Goal: Transaction & Acquisition: Purchase product/service

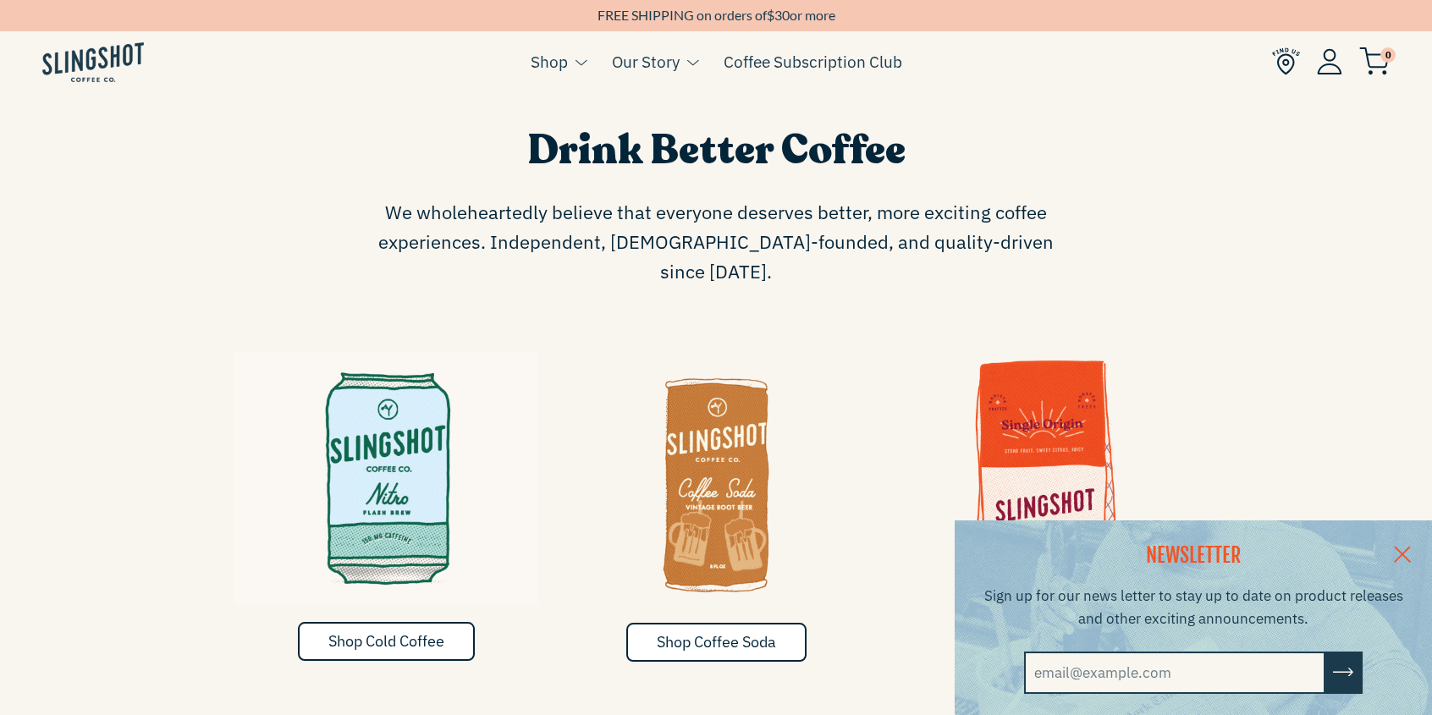
scroll to position [846, 0]
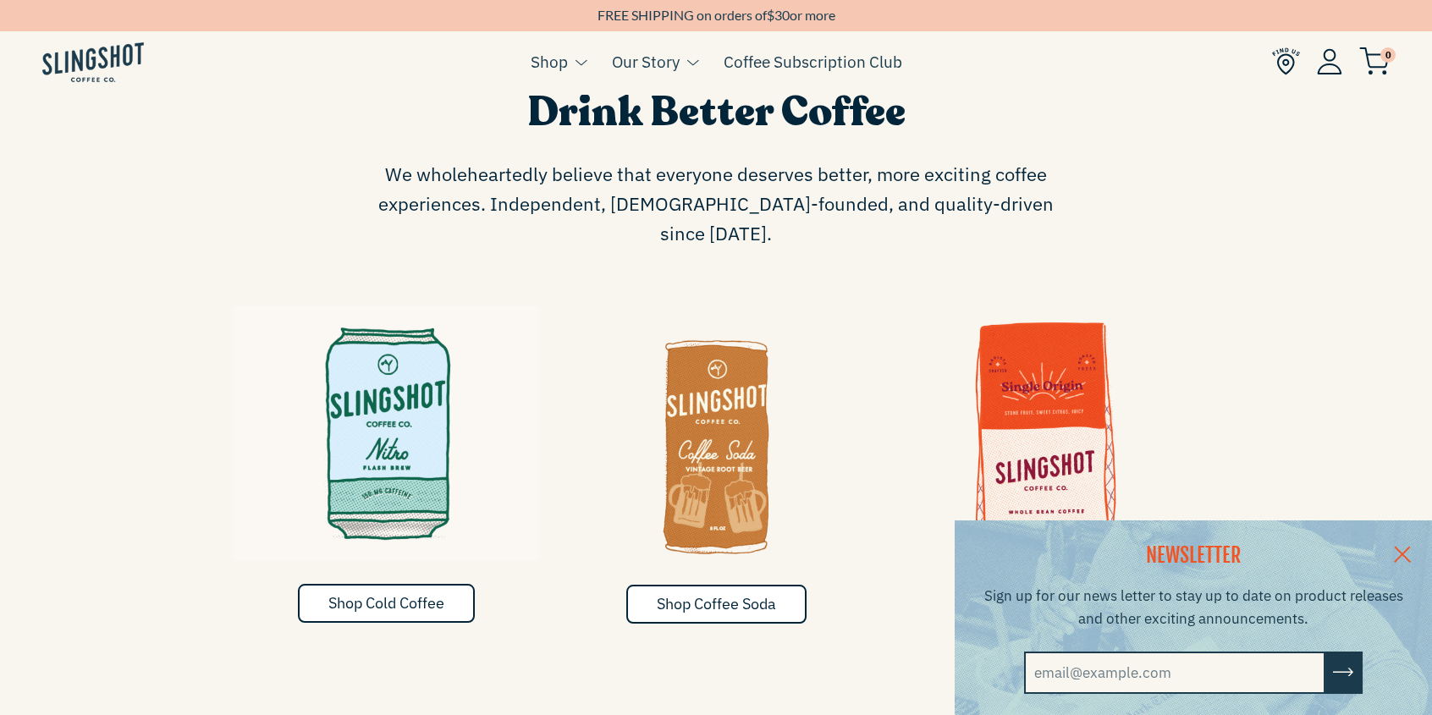
click at [416, 445] on img at bounding box center [386, 433] width 305 height 254
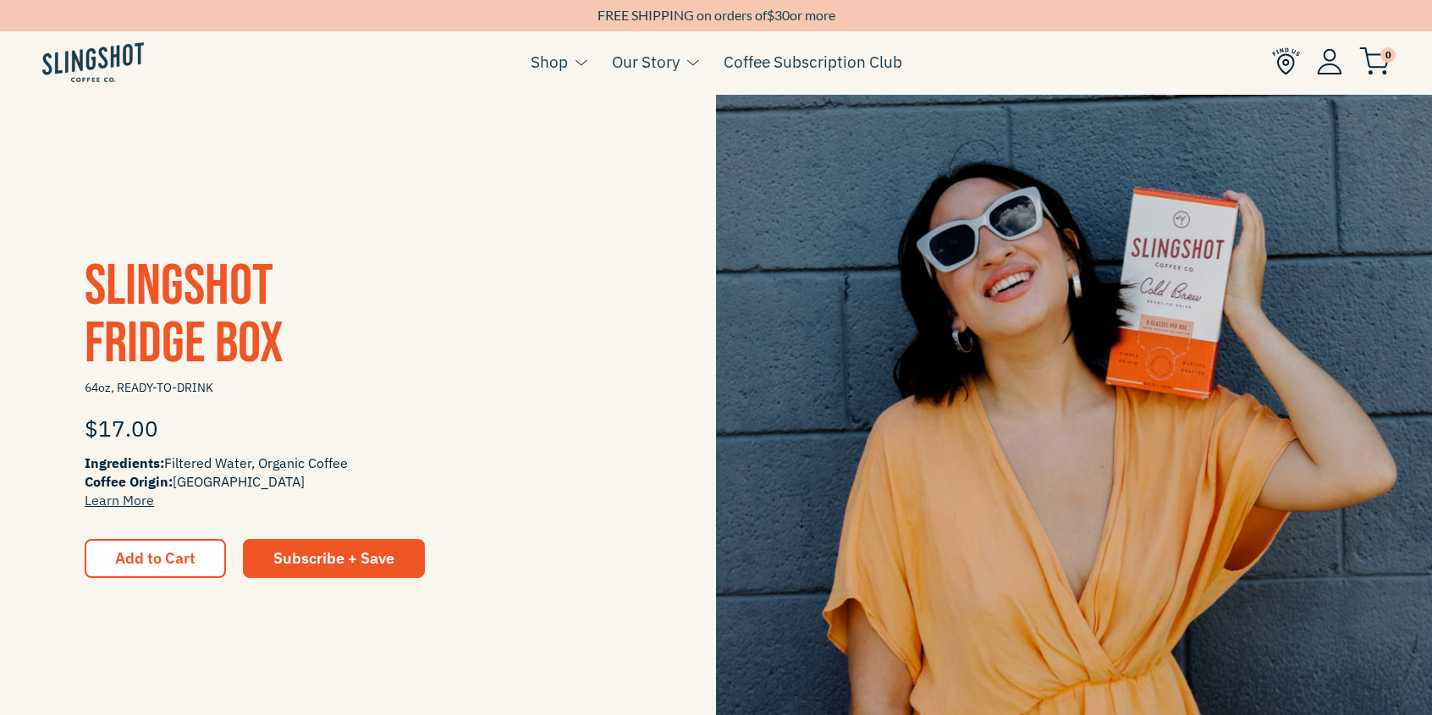
scroll to position [1185, 0]
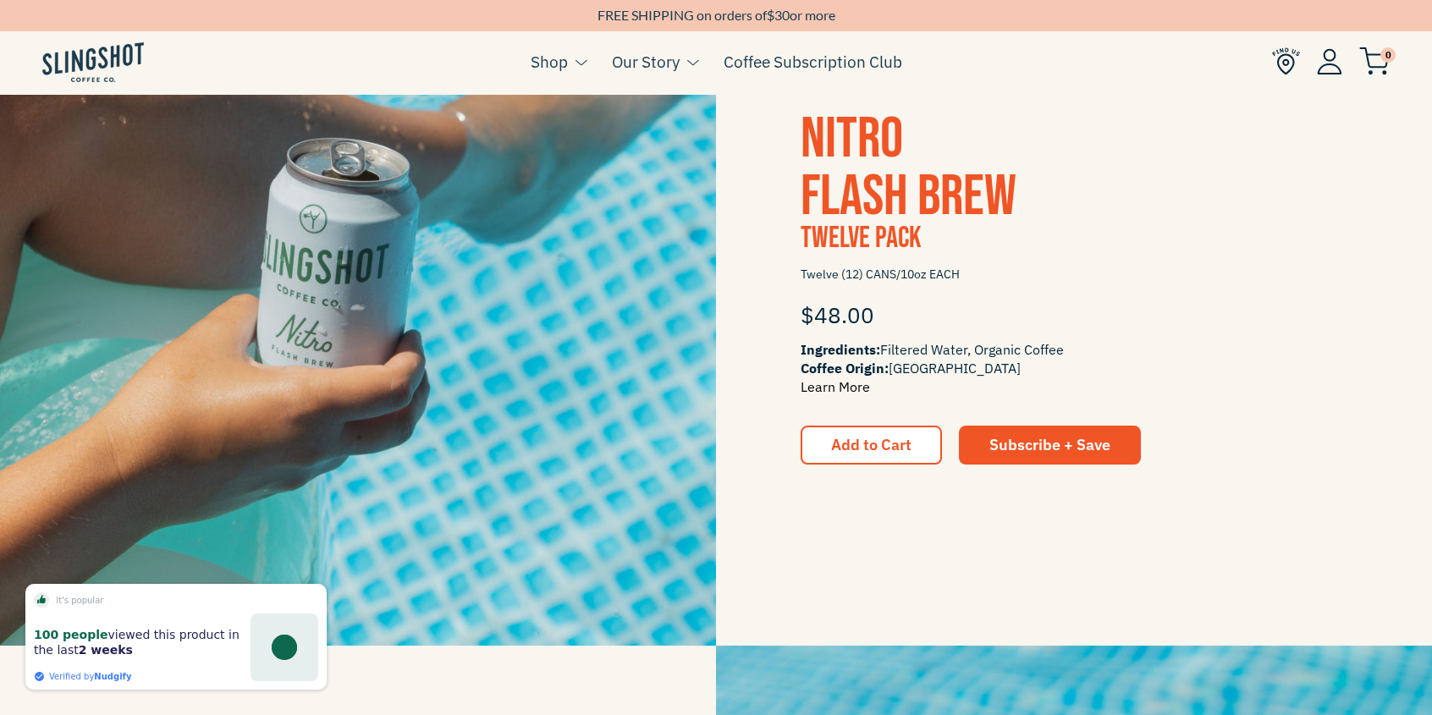
click at [840, 381] on link "Learn More" at bounding box center [835, 386] width 69 height 17
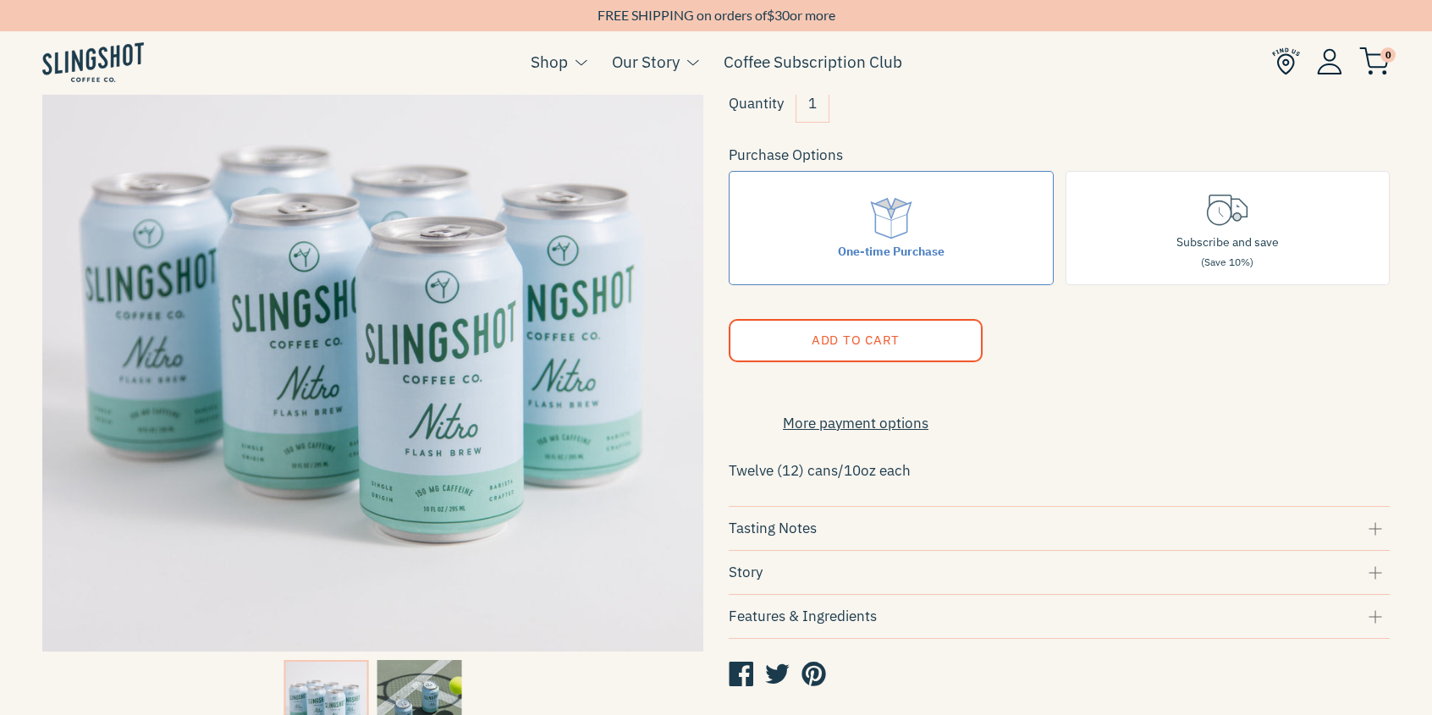
scroll to position [339, 0]
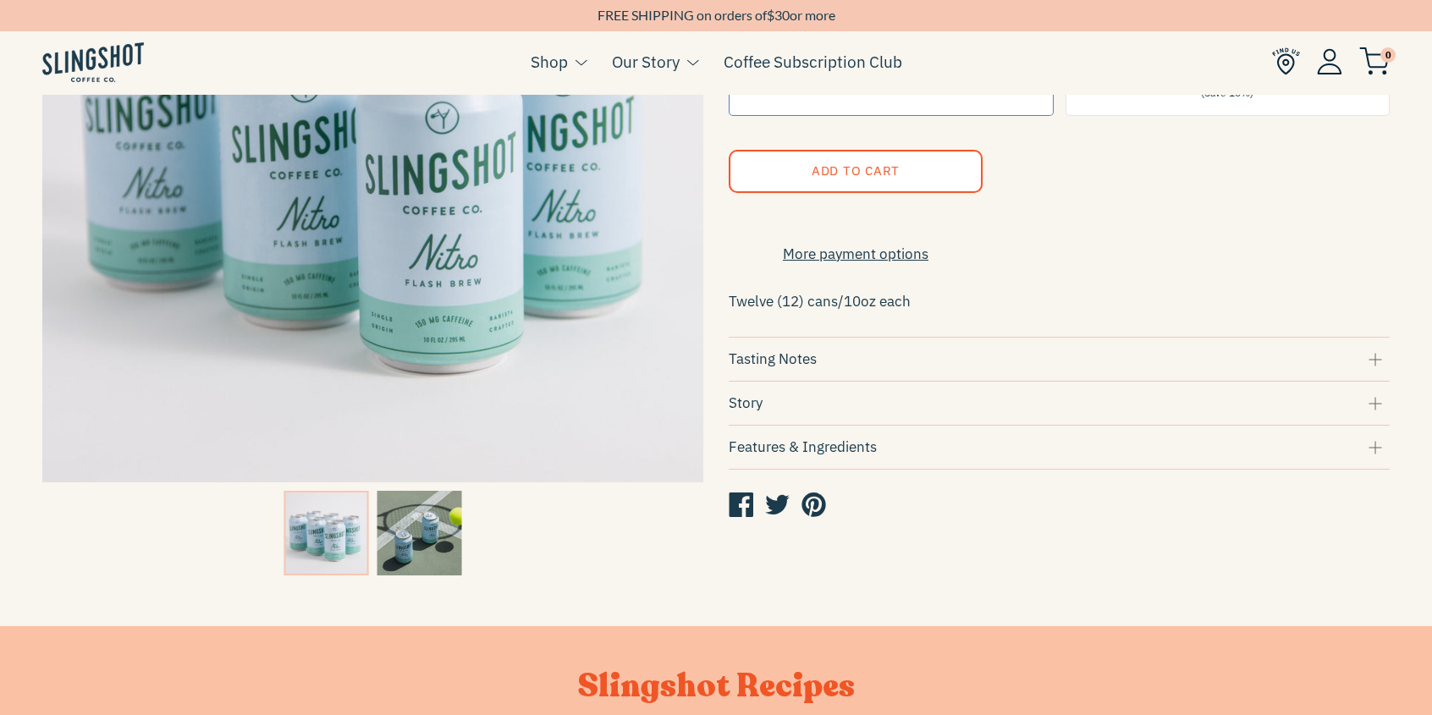
click at [1378, 368] on div "Tasting Notes" at bounding box center [1059, 359] width 661 height 23
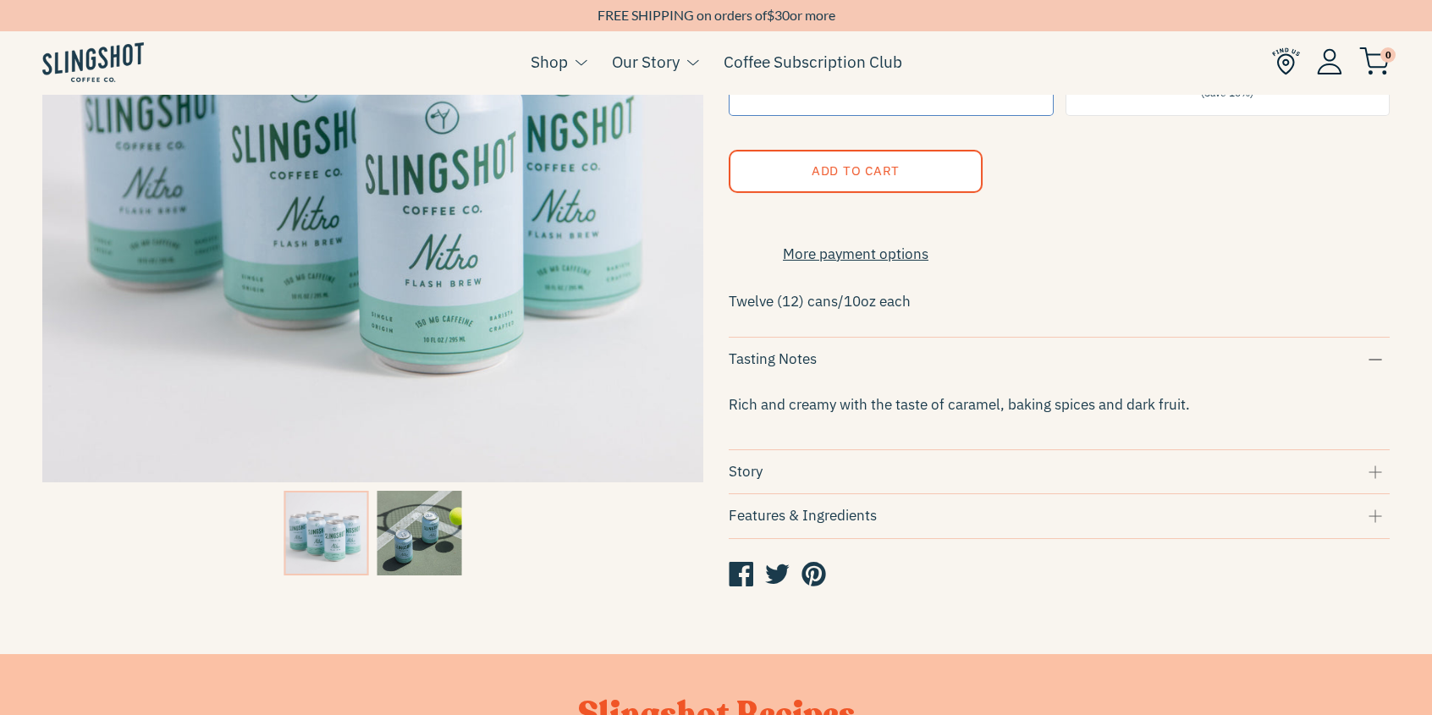
click at [1376, 523] on div "Features & Ingredients" at bounding box center [1059, 515] width 661 height 23
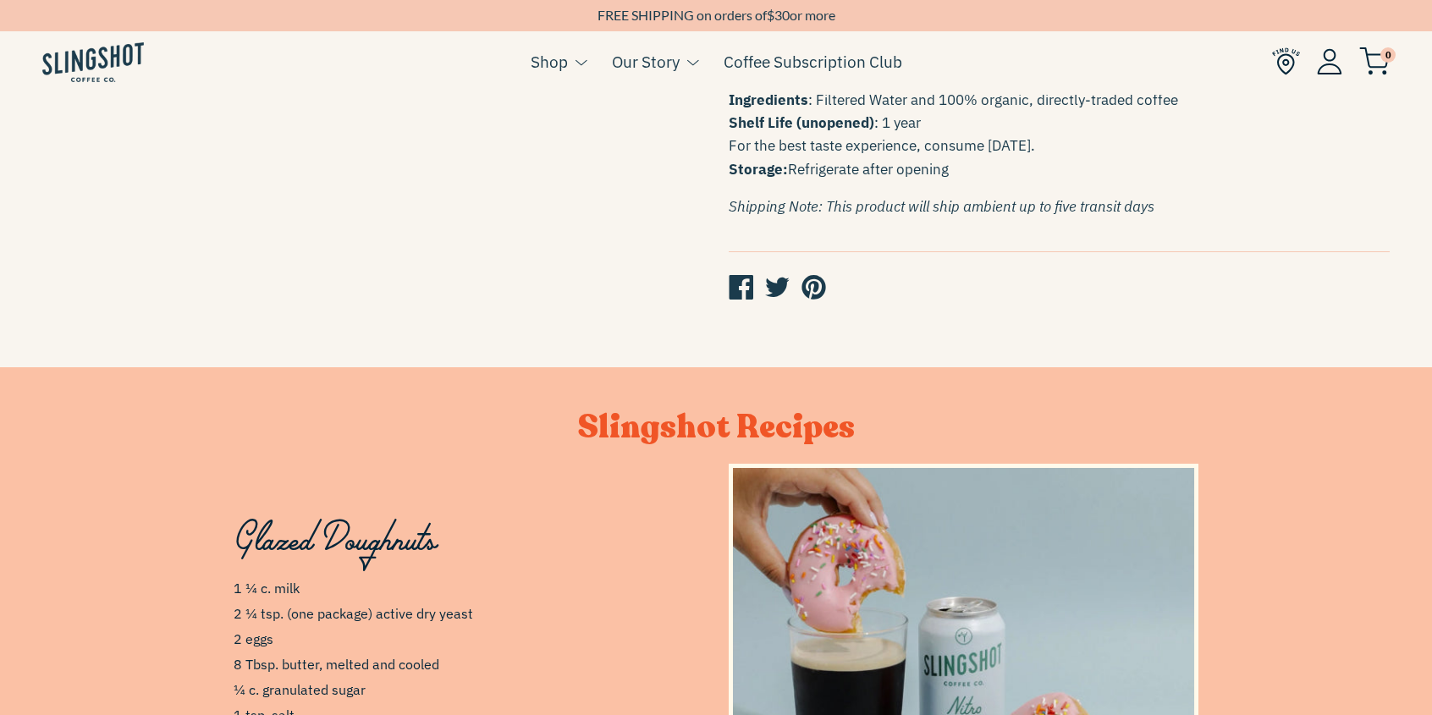
scroll to position [811, 0]
